Goal: Information Seeking & Learning: Learn about a topic

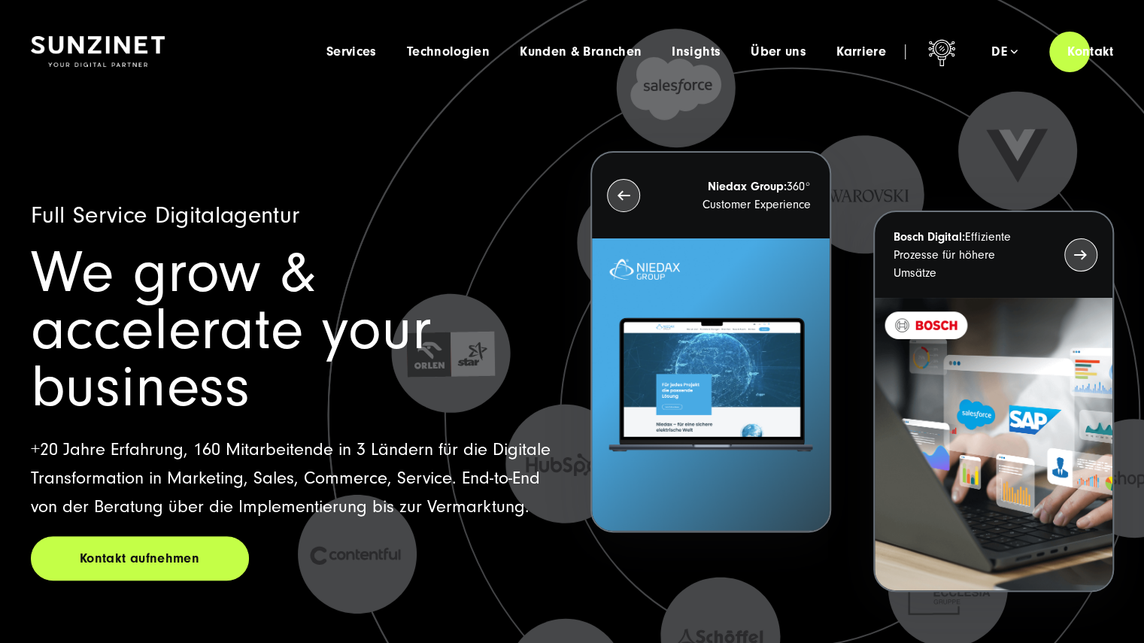
click at [584, 576] on icon at bounding box center [793, 415] width 1310 height 1310
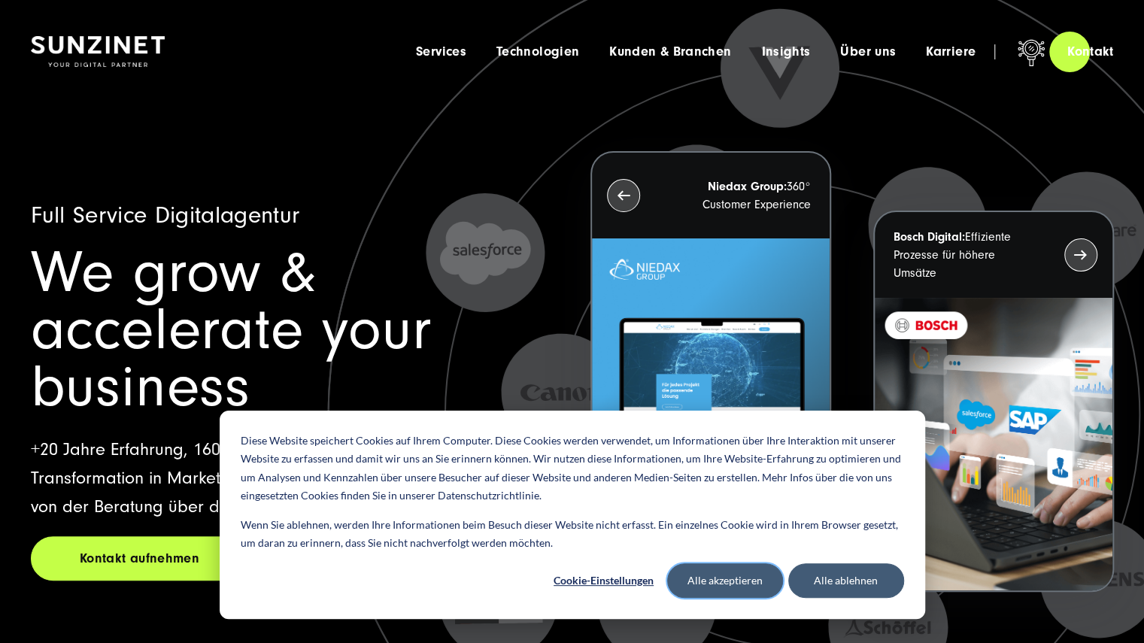
click at [712, 580] on button "Alle akzeptieren" at bounding box center [725, 580] width 116 height 35
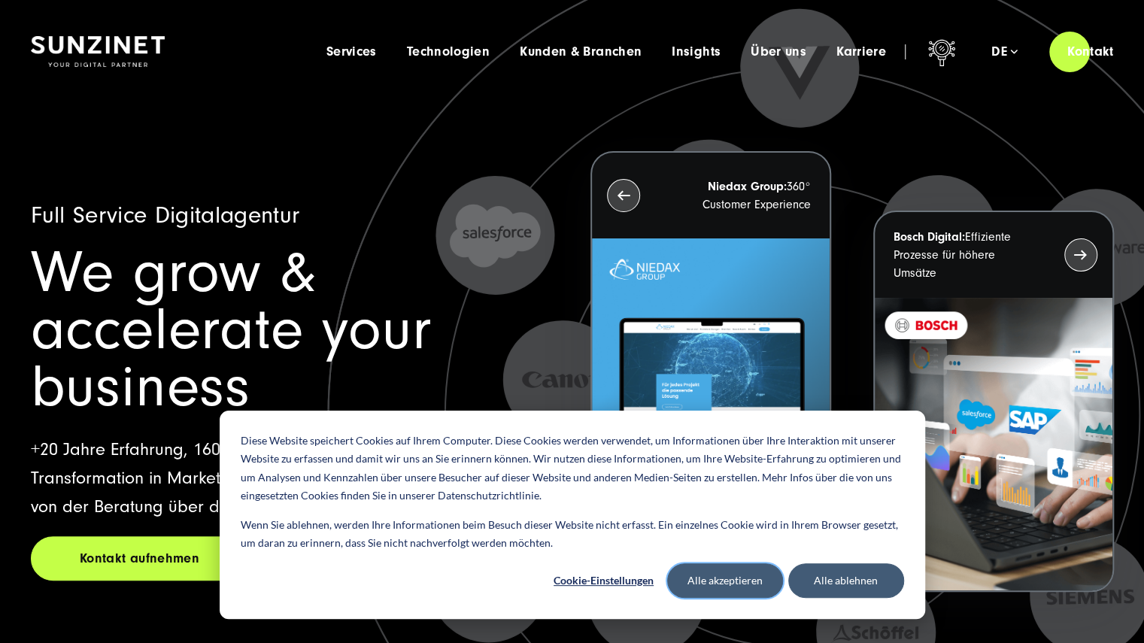
click at [751, 579] on button "Alle akzeptieren" at bounding box center [725, 580] width 116 height 35
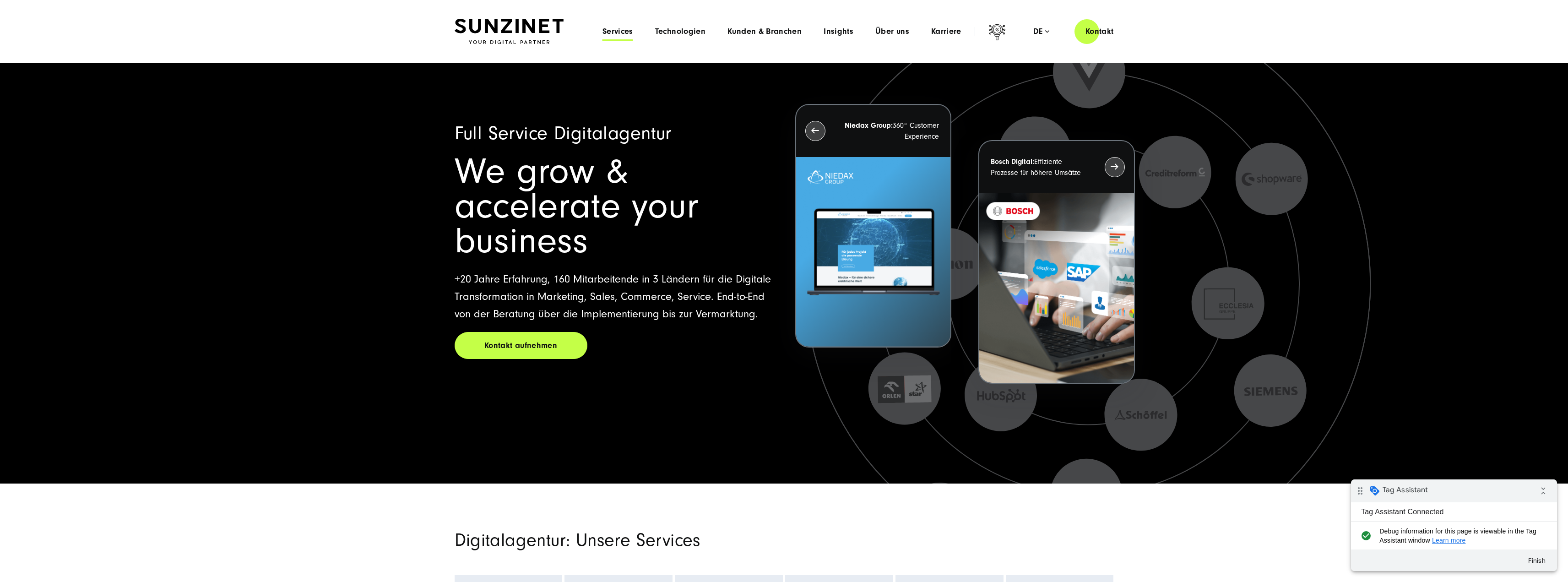
click at [625, 36] on span "Services" at bounding box center [618, 31] width 30 height 9
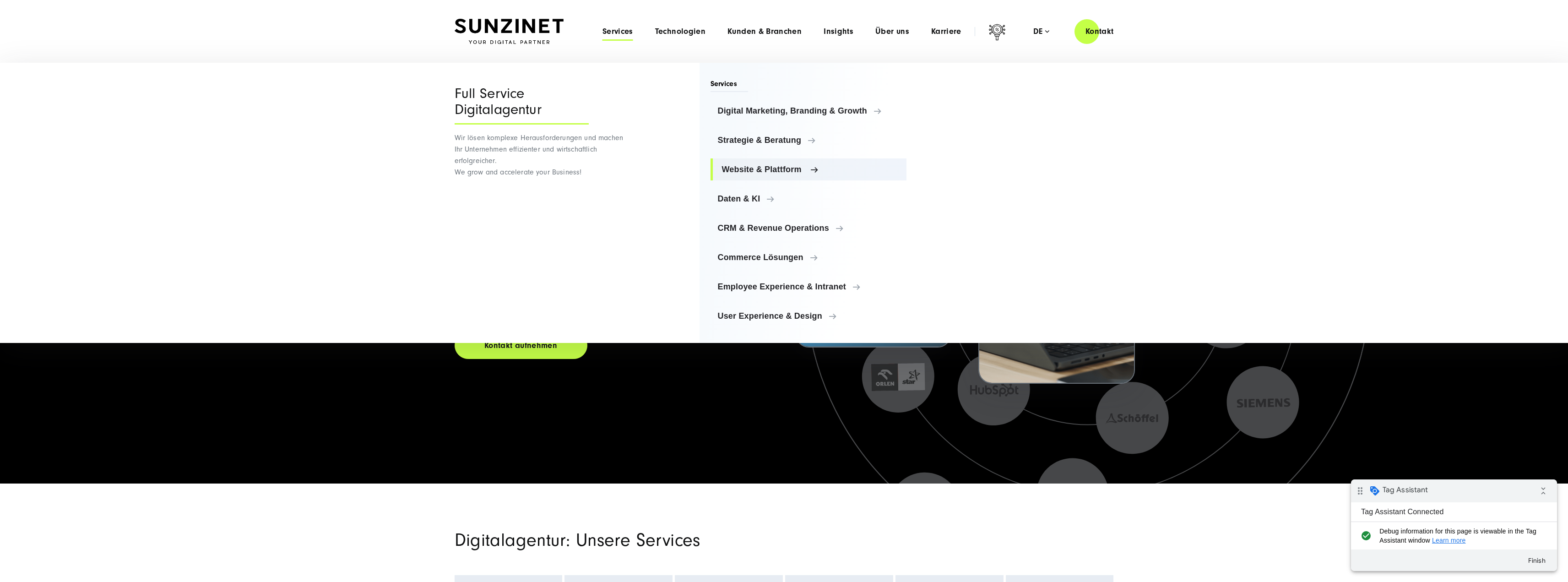
click at [753, 179] on link "Website & Plattform" at bounding box center [808, 169] width 197 height 22
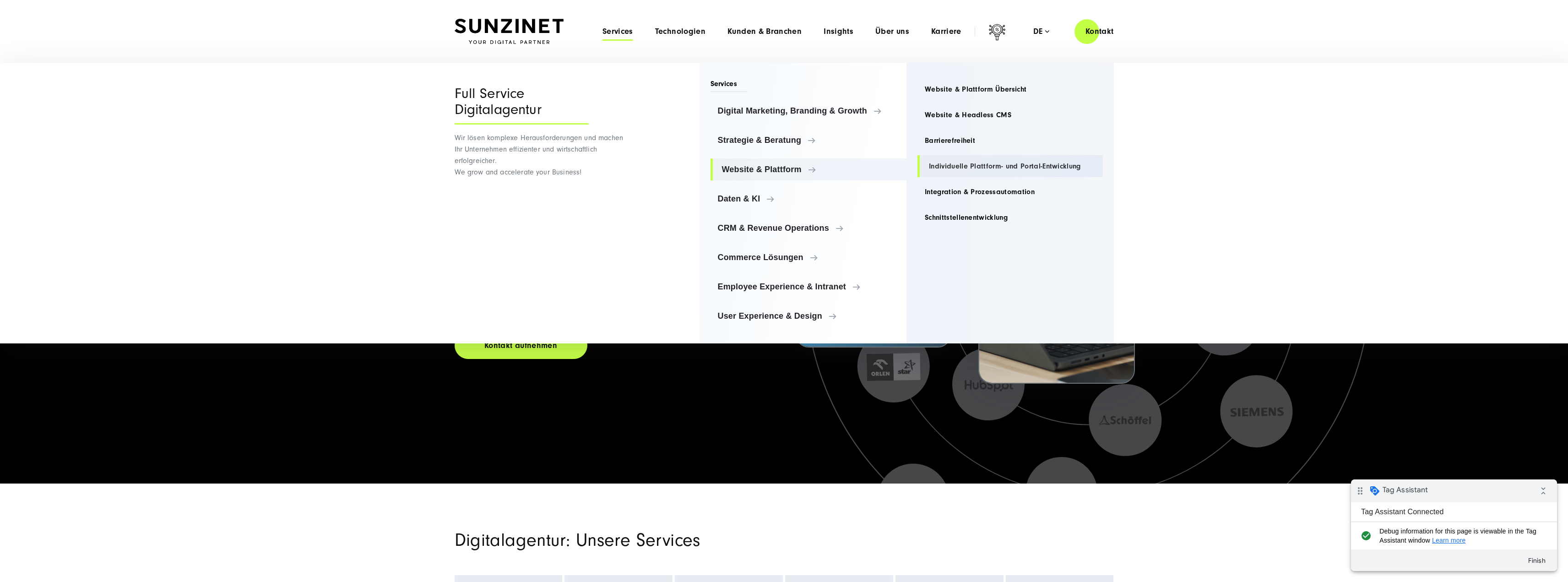
click at [955, 174] on link "Individuelle Plattform- und Portal-Entwicklung" at bounding box center [1010, 166] width 186 height 22
